Goal: Task Accomplishment & Management: Manage account settings

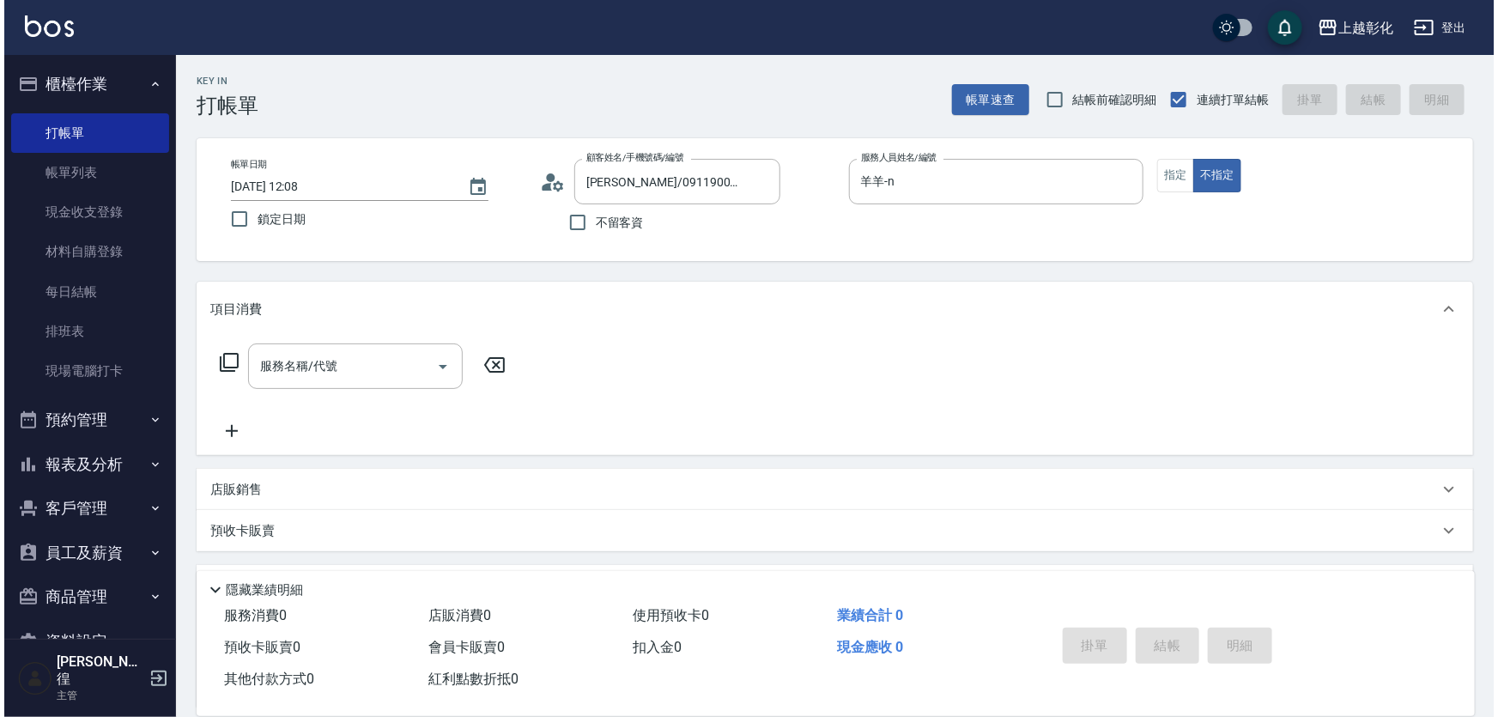
scroll to position [28, 0]
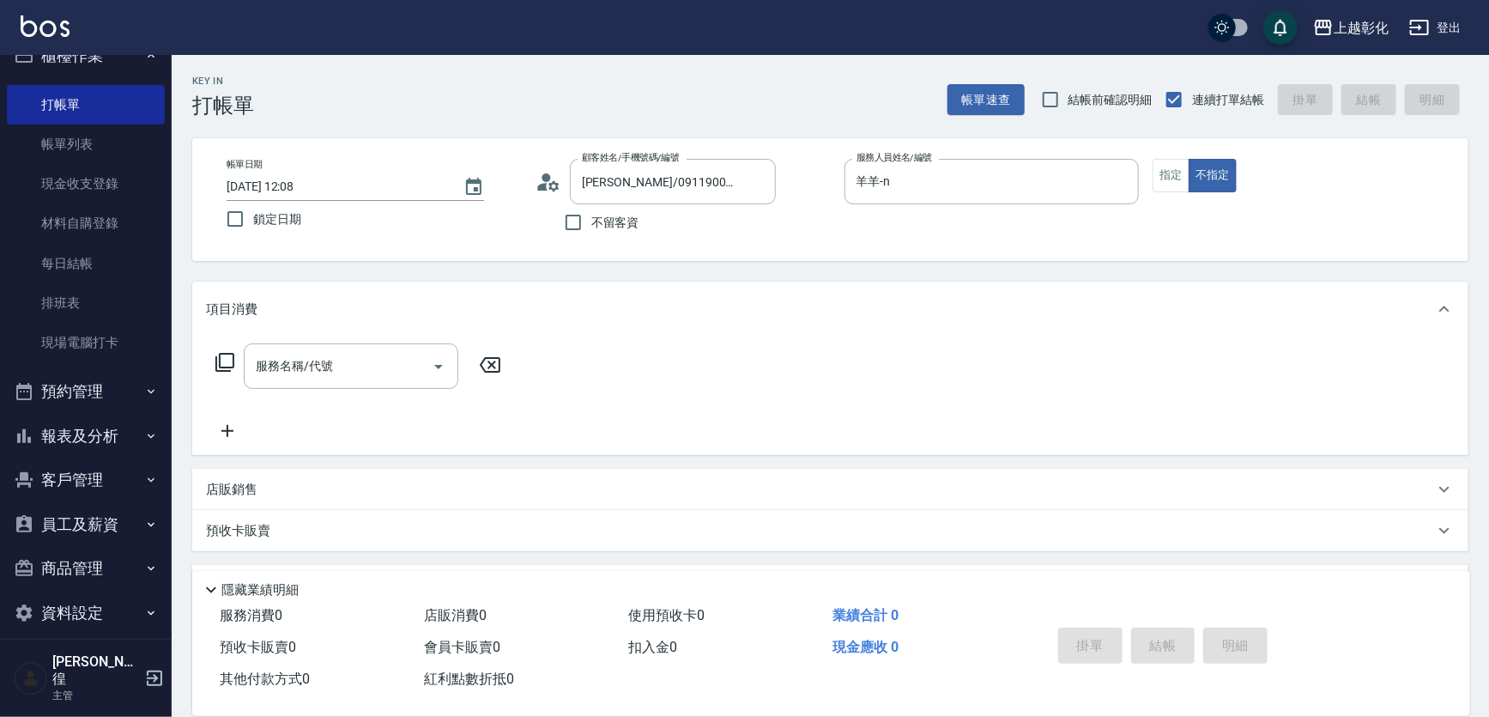
click at [89, 484] on button "客戶管理" at bounding box center [86, 479] width 158 height 45
click at [72, 534] on link "客戶列表" at bounding box center [86, 528] width 158 height 39
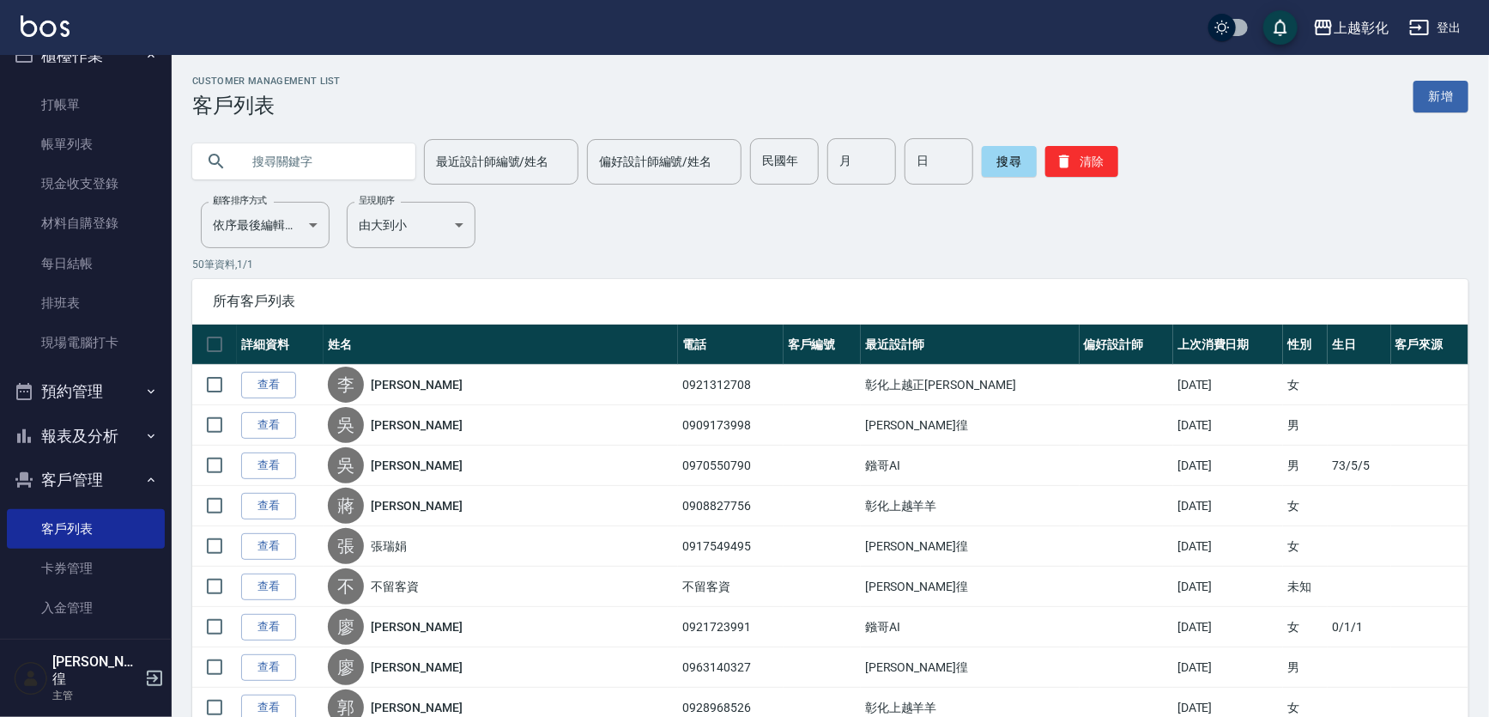
click at [298, 164] on input "text" at bounding box center [320, 161] width 161 height 46
type input "0983730330"
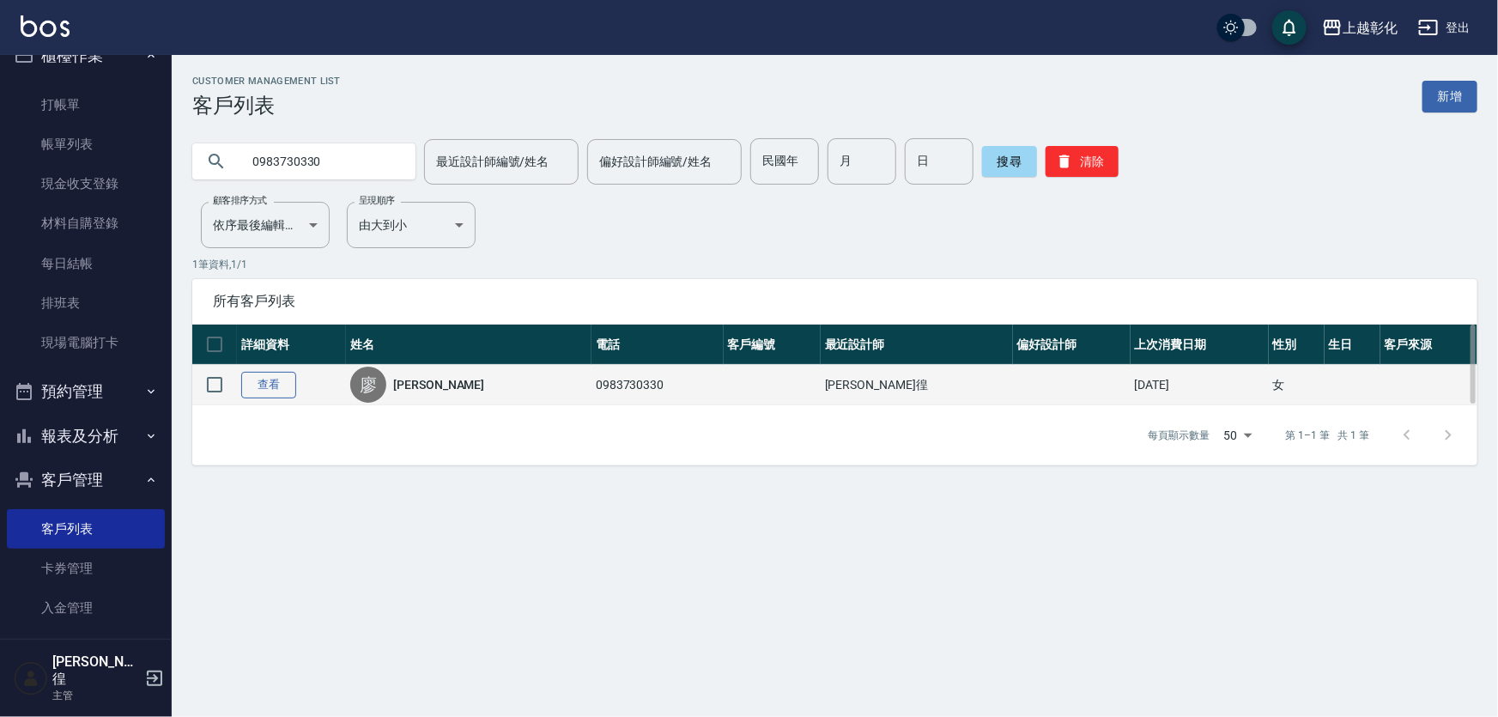
click at [262, 385] on link "查看" at bounding box center [268, 385] width 55 height 27
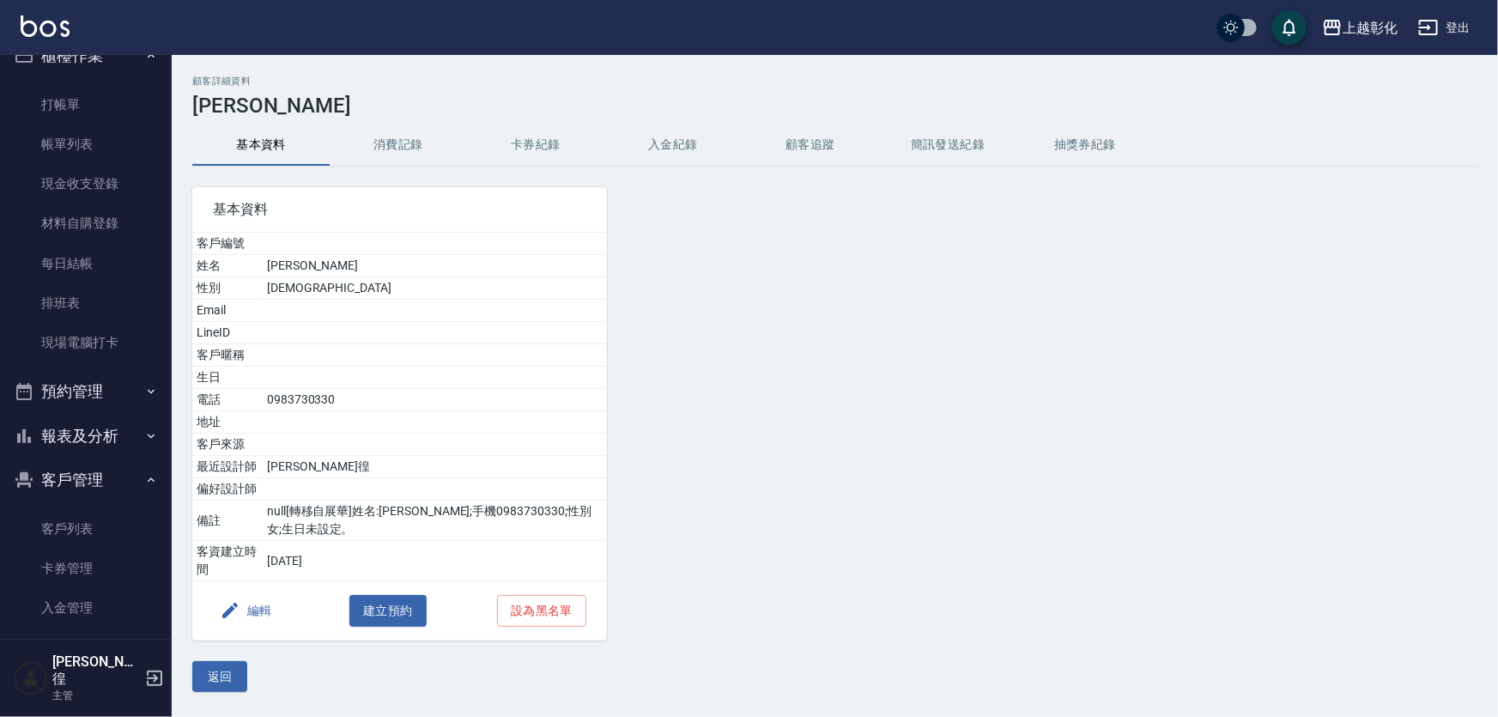
click at [637, 161] on button "入金紀錄" at bounding box center [672, 144] width 137 height 41
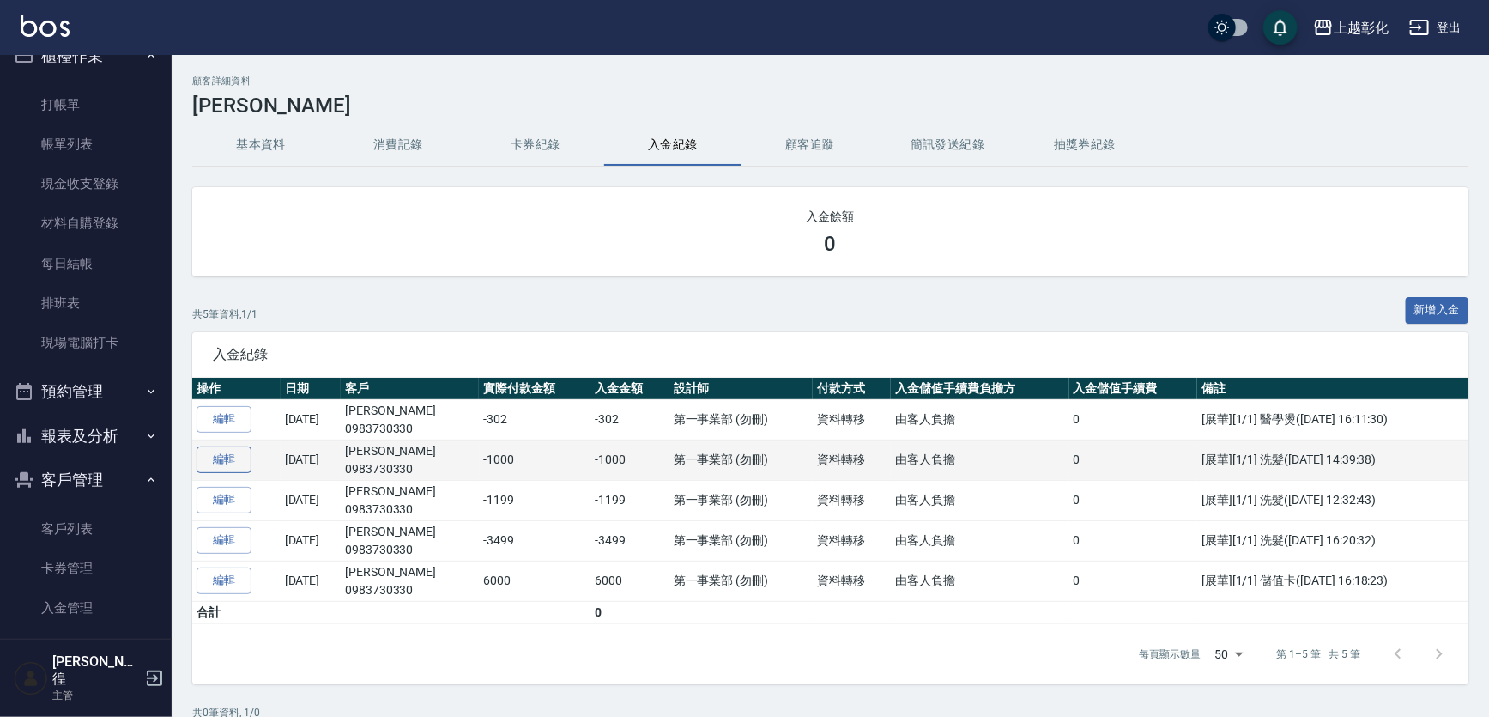
click at [247, 469] on link "編輯" at bounding box center [224, 459] width 55 height 27
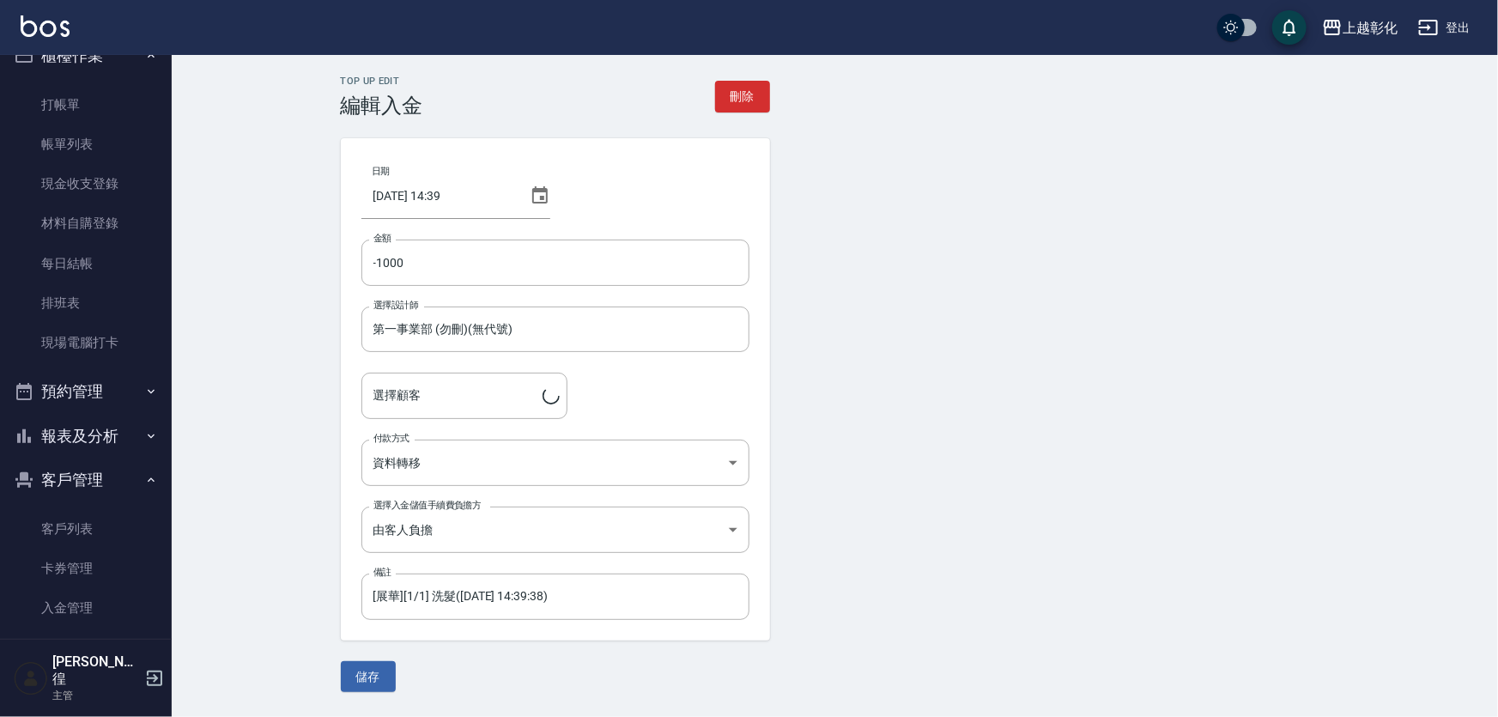
type input "[PERSON_NAME]/0983730330"
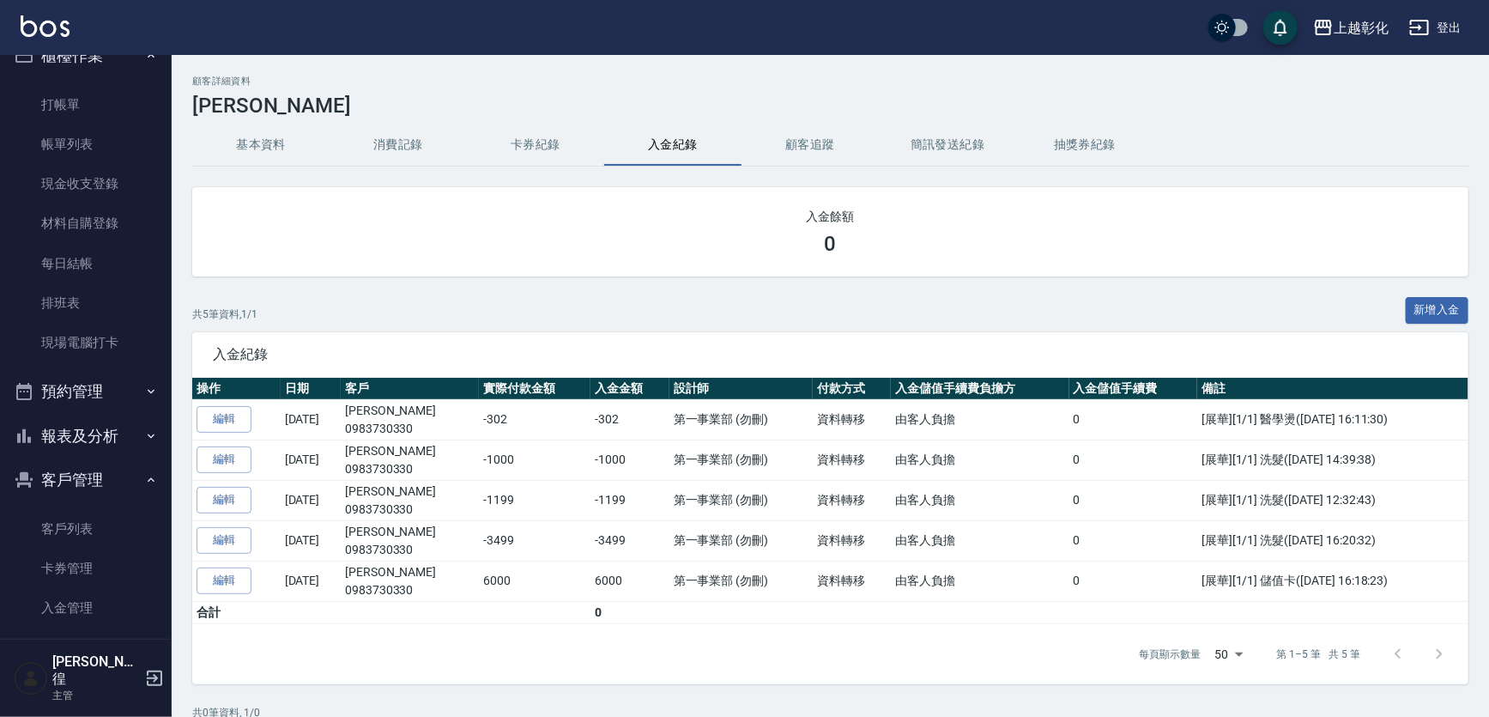
click at [392, 140] on button "消費記錄" at bounding box center [398, 144] width 137 height 41
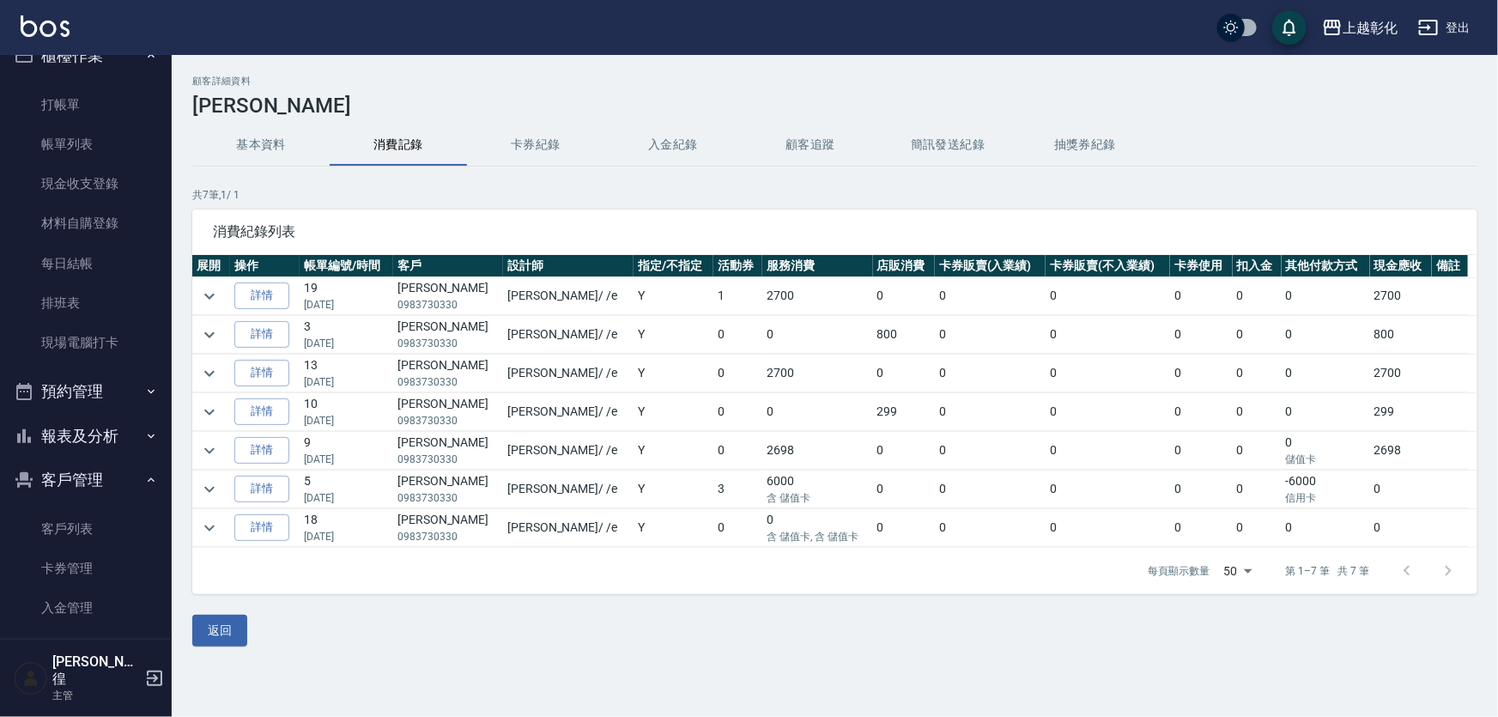
click at [249, 278] on td "詳情" at bounding box center [265, 296] width 70 height 38
click at [252, 302] on link "詳情" at bounding box center [261, 295] width 55 height 27
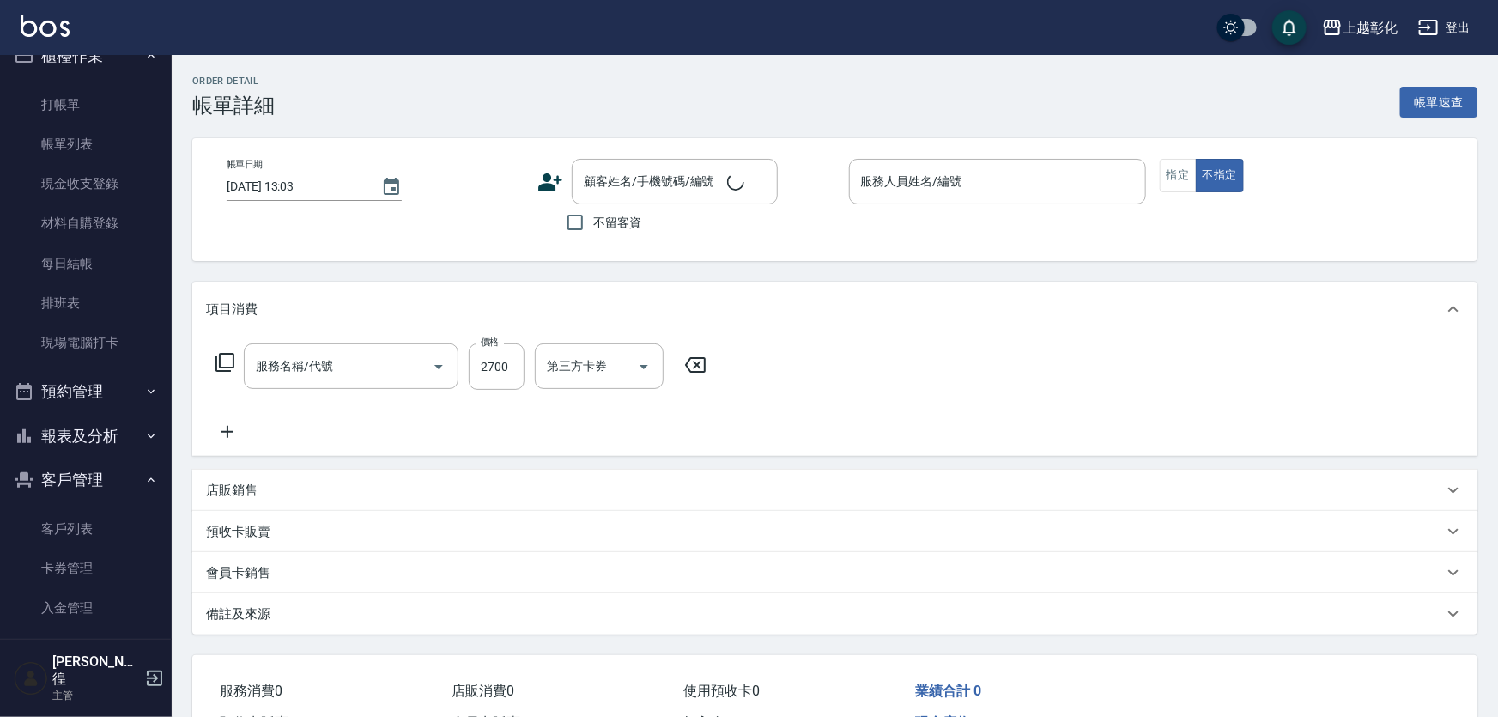
type input "[DATE] 17:45"
type input "[PERSON_NAME]"
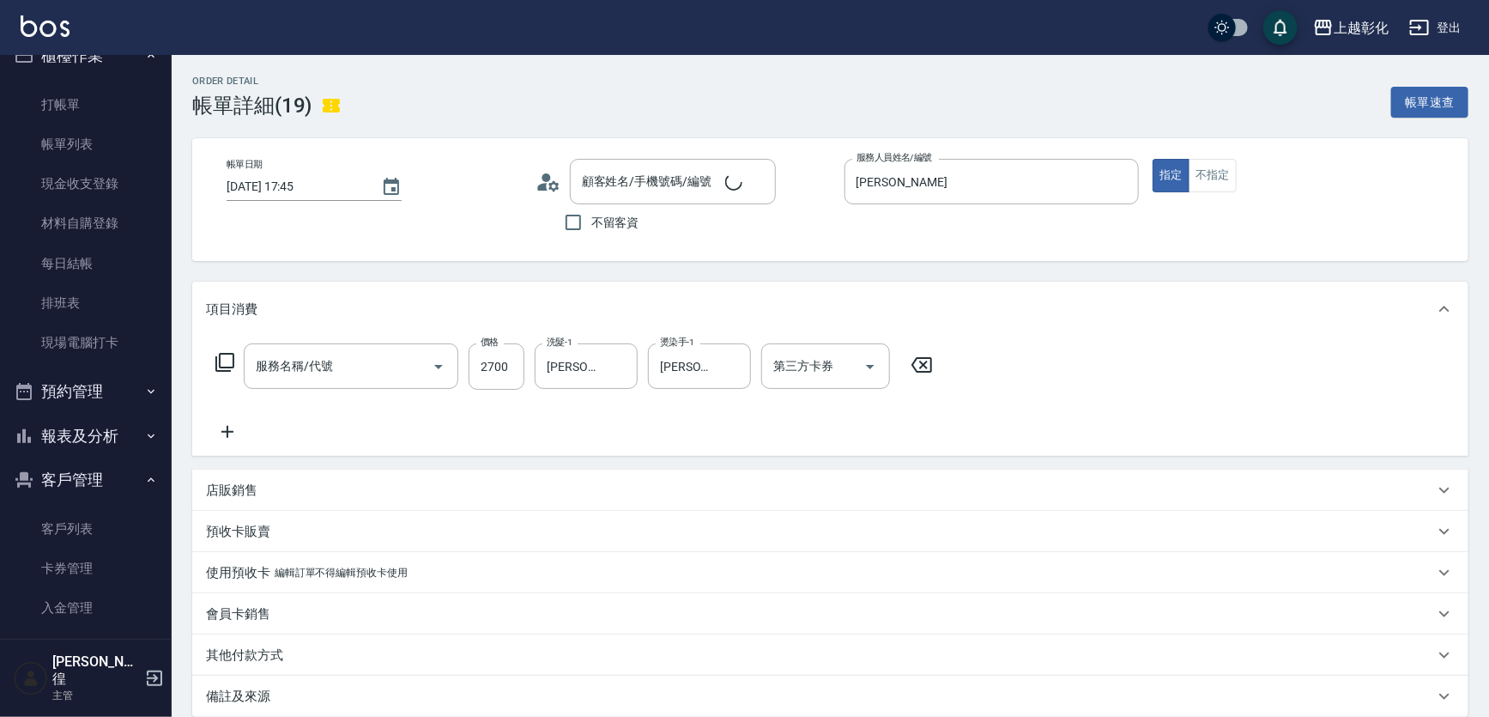
type input "過年染髮B(512)"
type input "[PERSON_NAME]/0983730330/null"
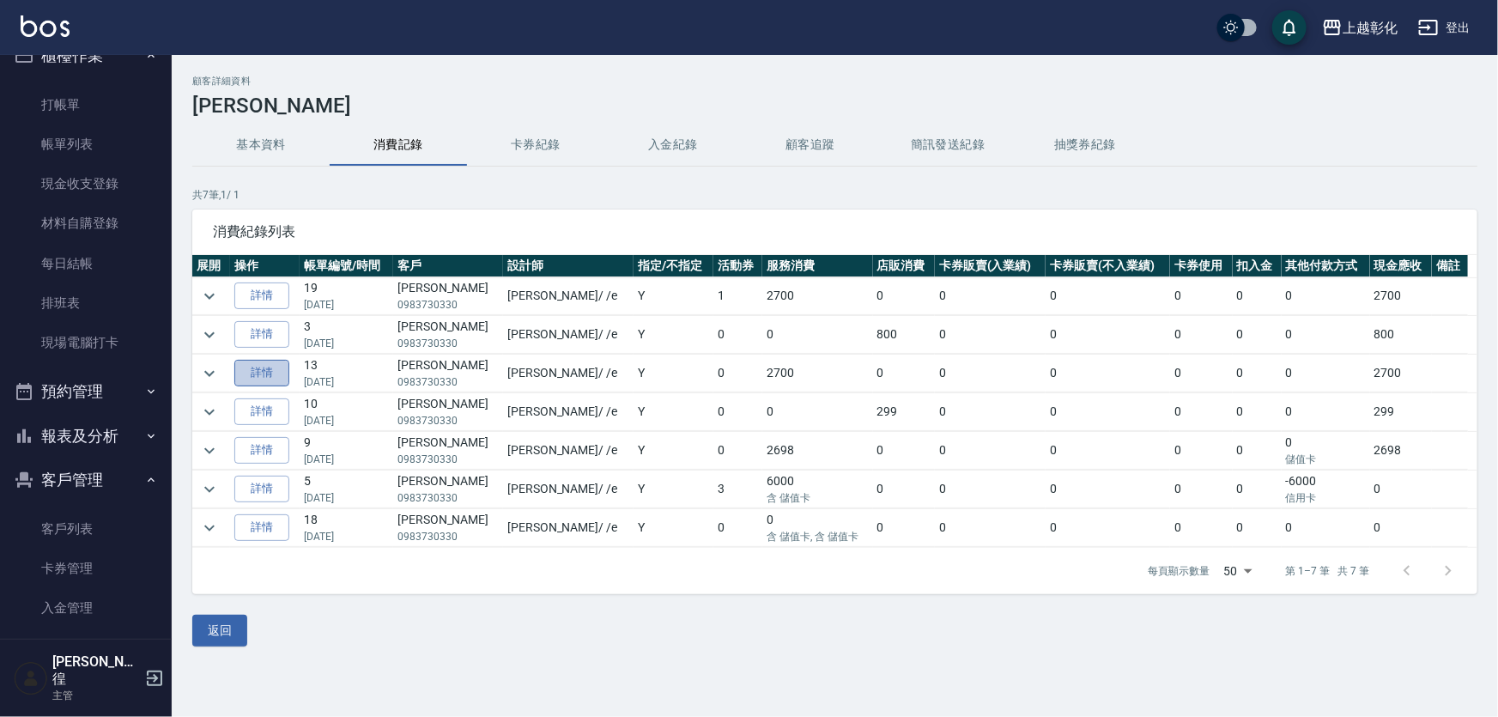
click at [262, 372] on link "詳情" at bounding box center [261, 373] width 55 height 27
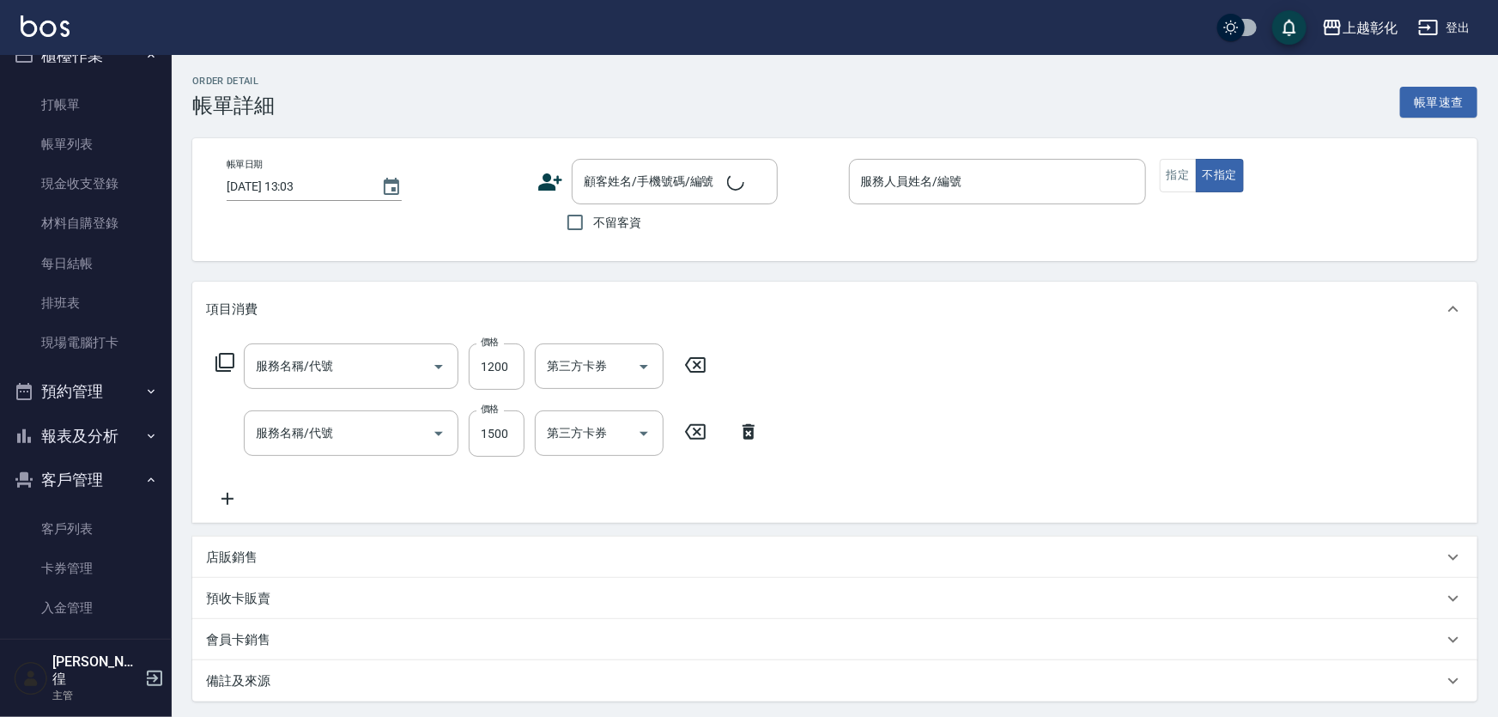
type input "1200護髮(407)"
type input "基礎燙(201)"
type input "[DATE] 19:15"
type input "[PERSON_NAME]"
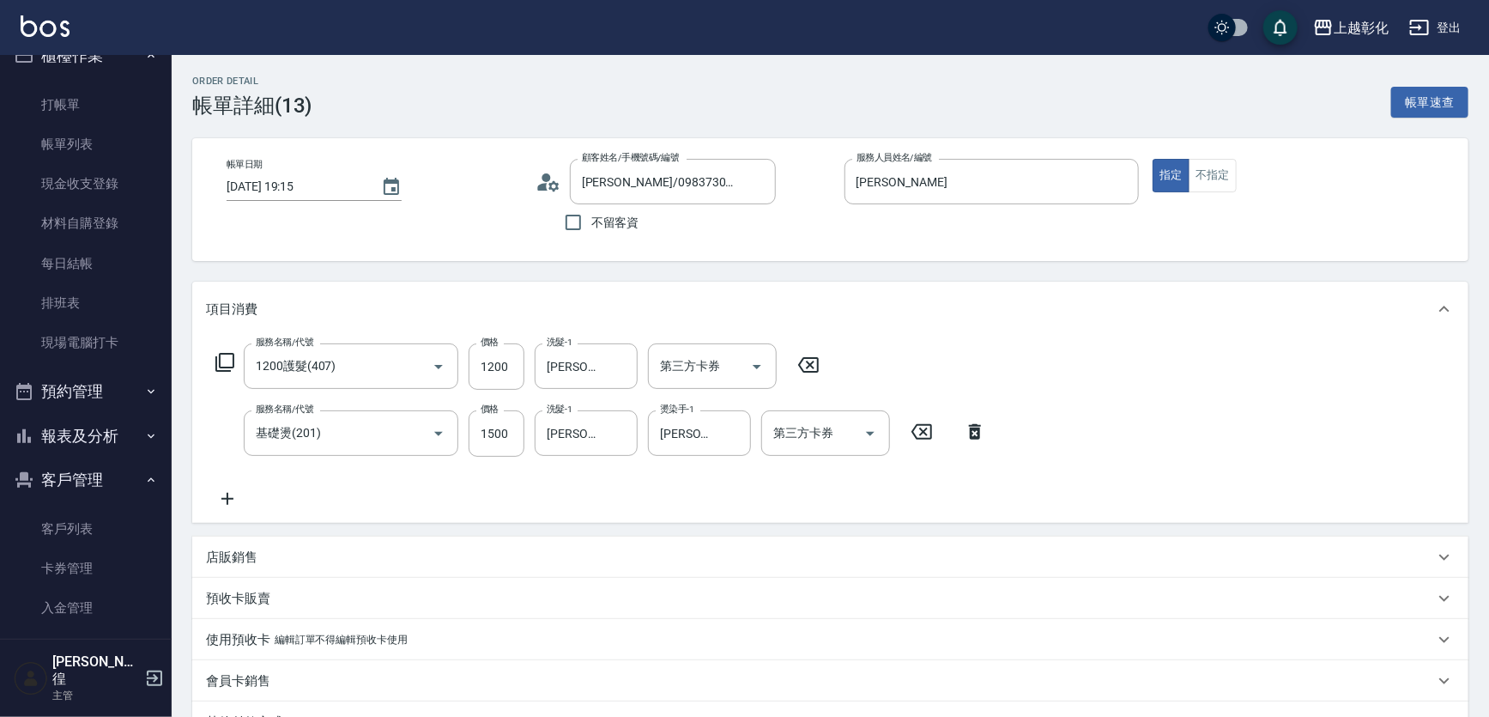
type input "[PERSON_NAME]/0983730330/null"
